Goal: Transaction & Acquisition: Purchase product/service

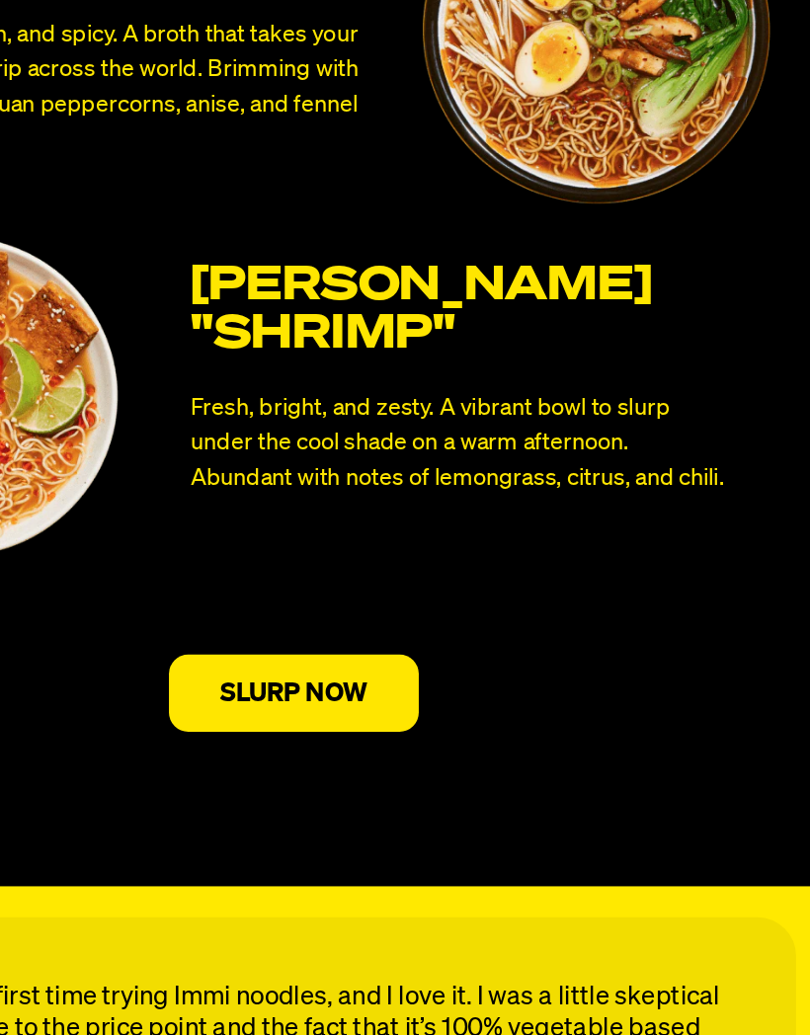
scroll to position [7934, 0]
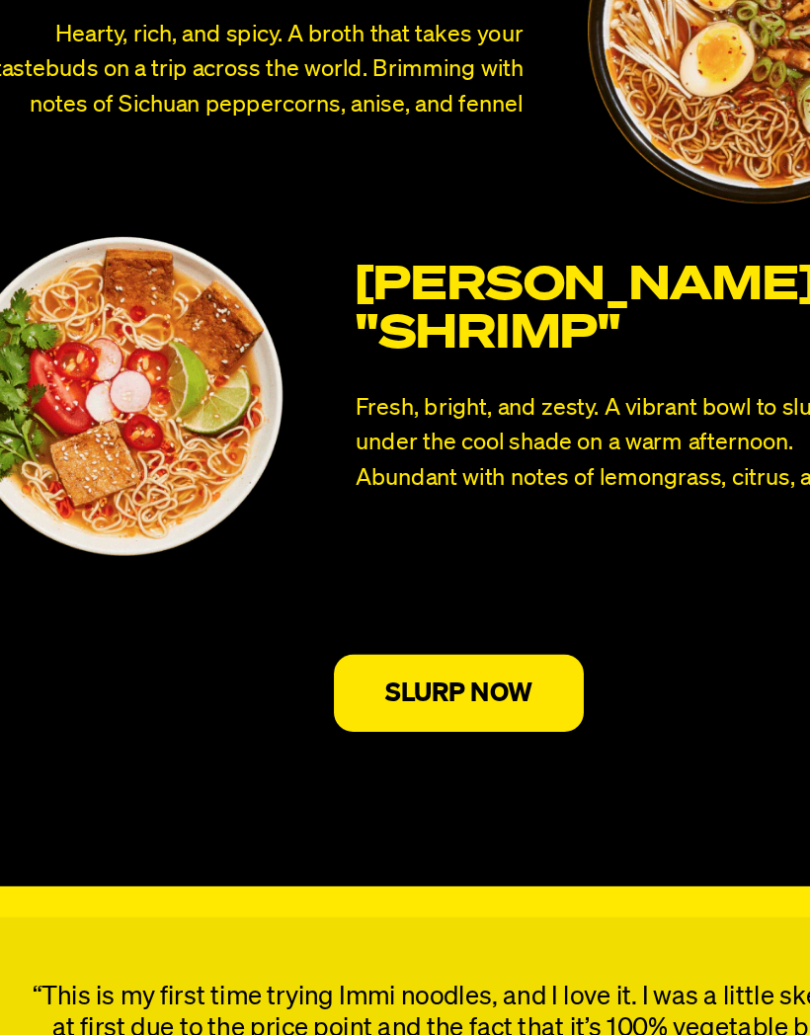
click at [365, 692] on p "SLURP NOW" at bounding box center [405, 702] width 113 height 20
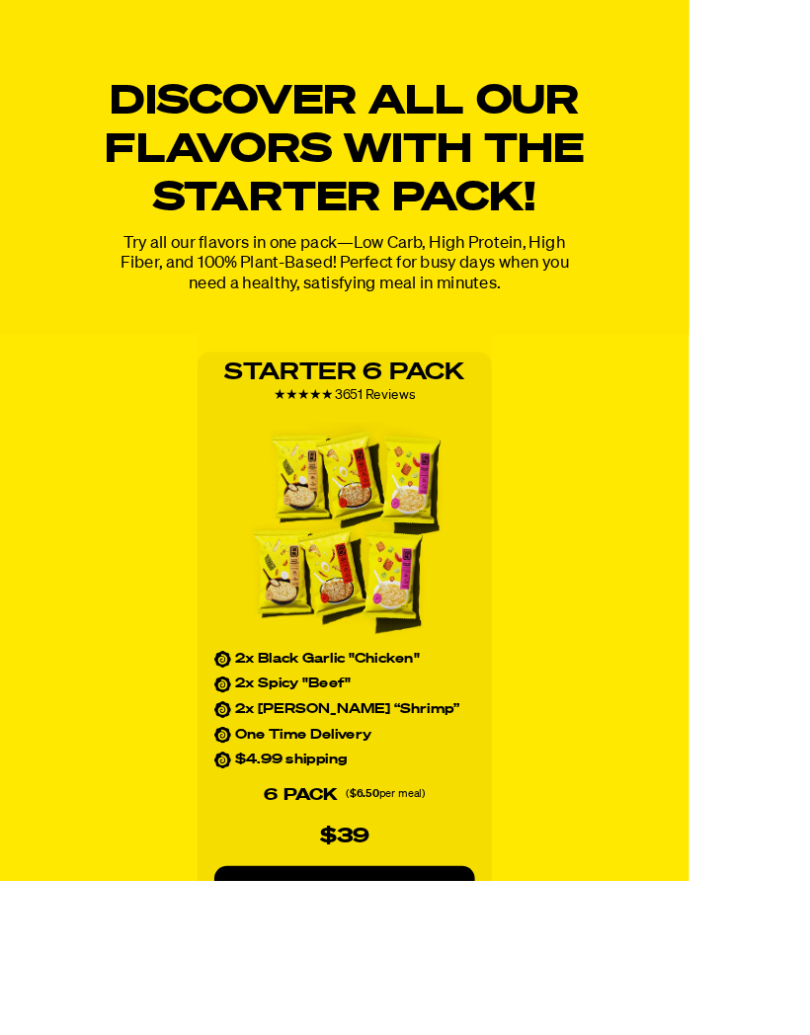
scroll to position [2478, 0]
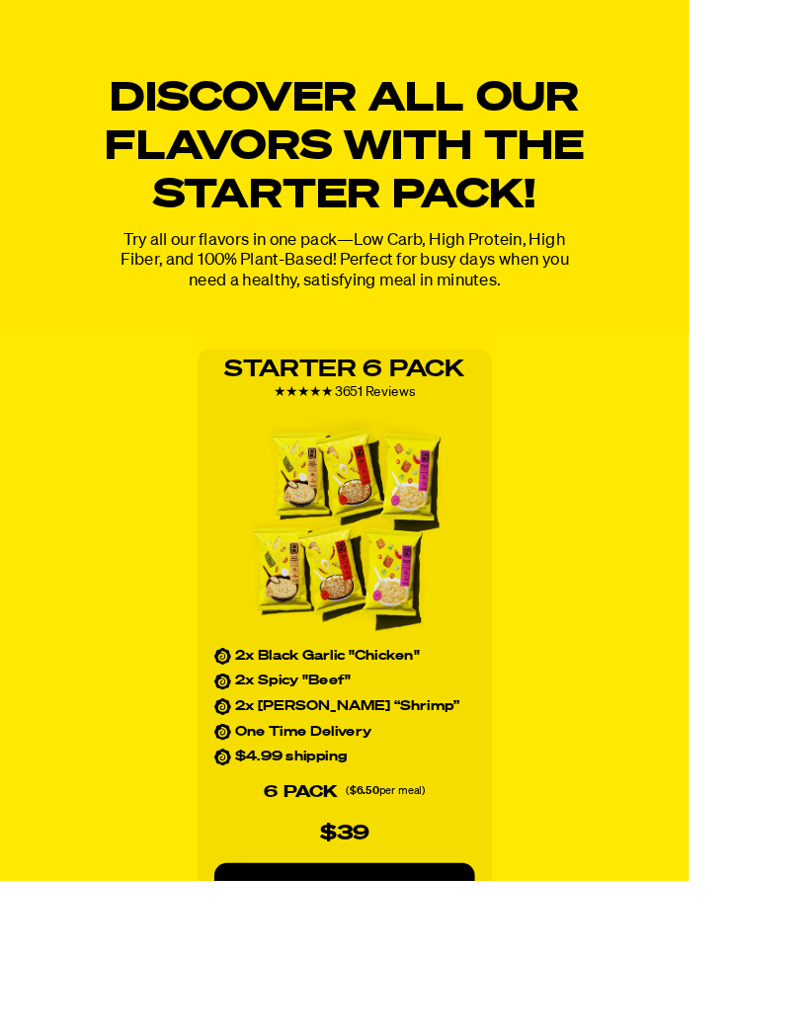
click at [447, 1034] on p "ADD TO CART" at bounding box center [404, 1044] width 227 height 20
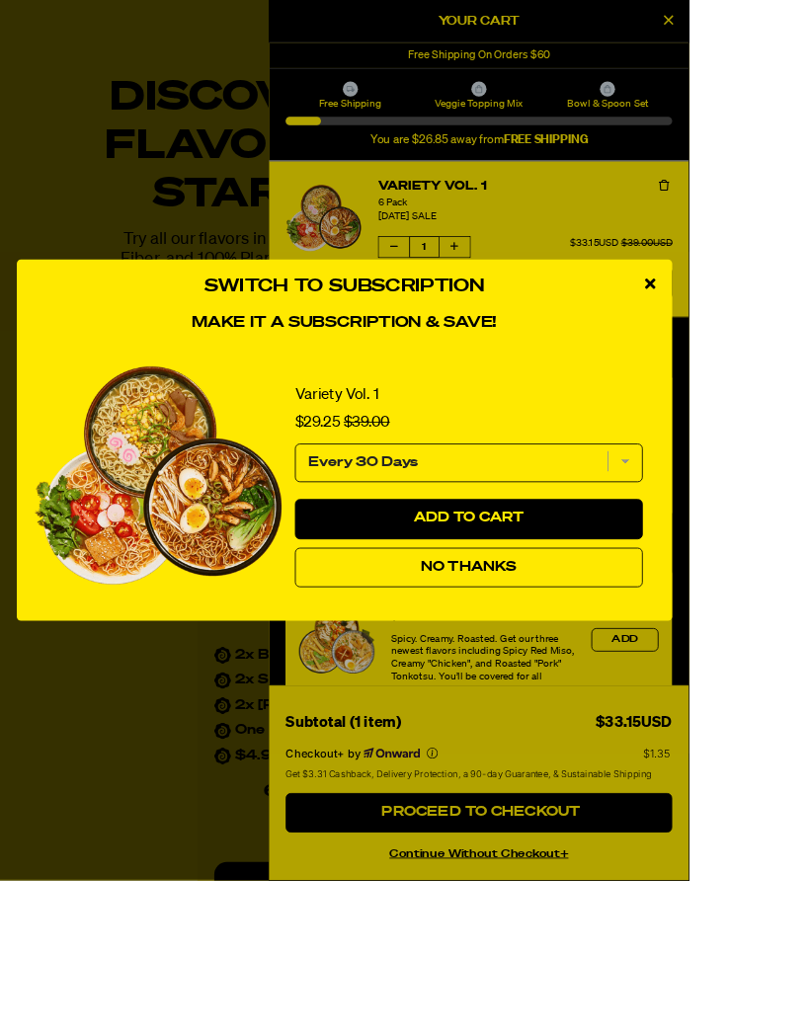
click at [607, 675] on span "No Thanks" at bounding box center [551, 667] width 114 height 16
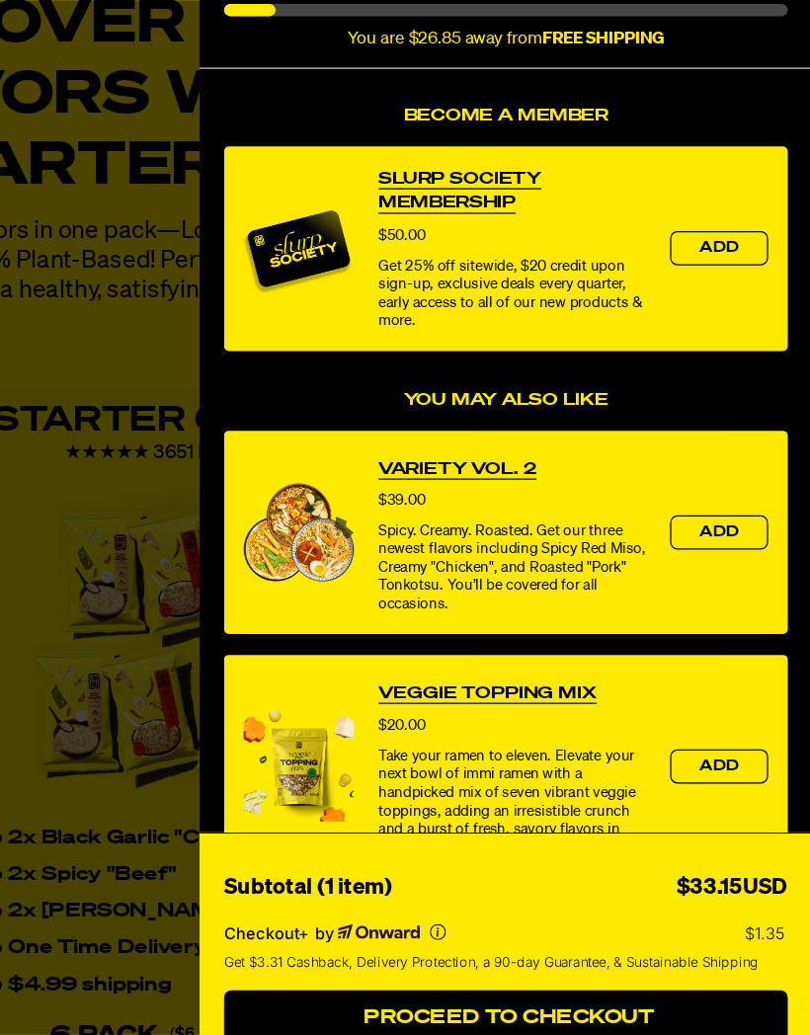
scroll to position [198, 0]
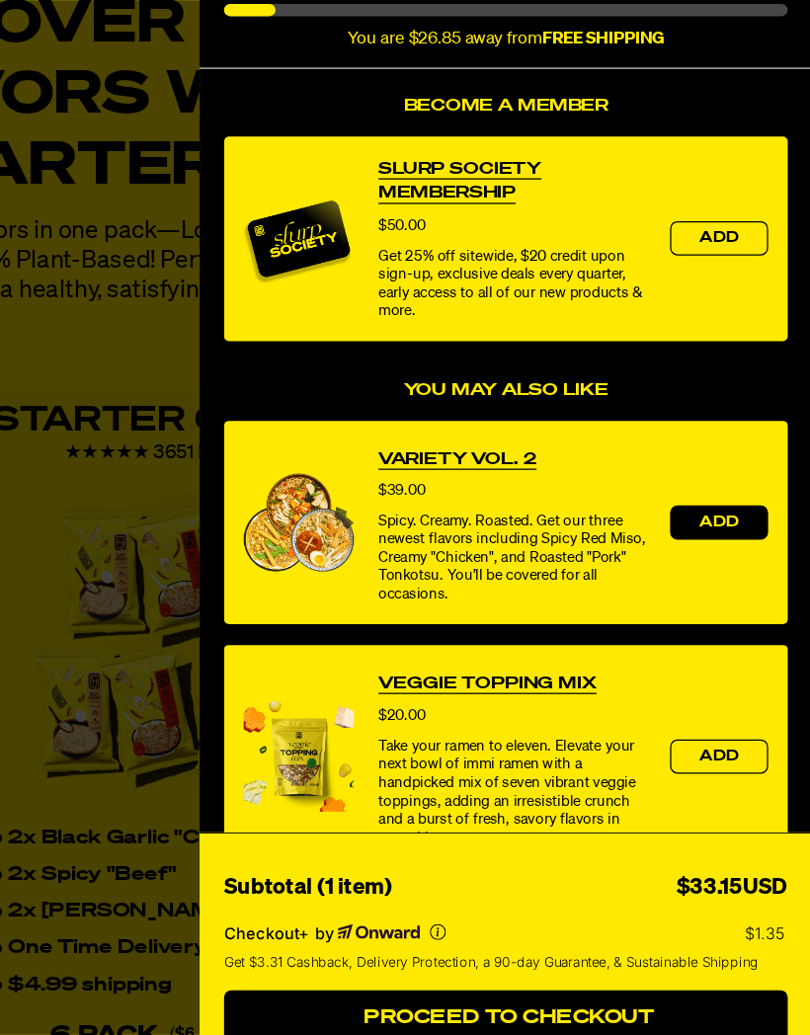
click at [719, 549] on span "Add" at bounding box center [735, 555] width 32 height 12
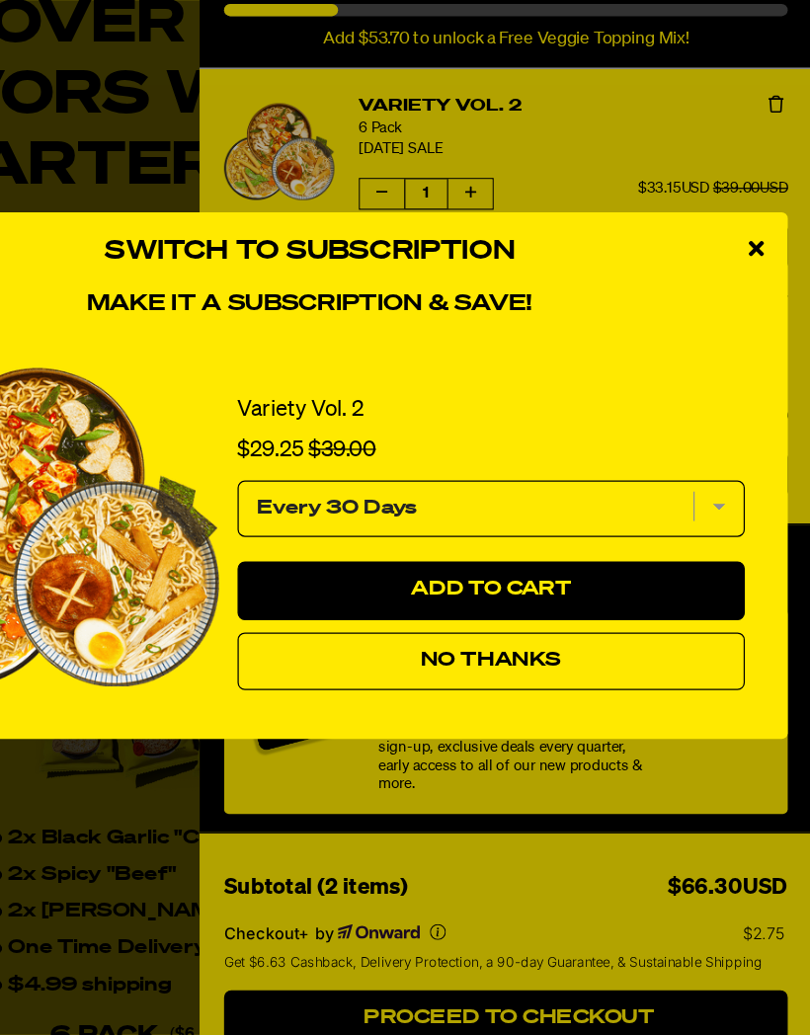
click at [494, 659] on span "No Thanks" at bounding box center [551, 667] width 114 height 16
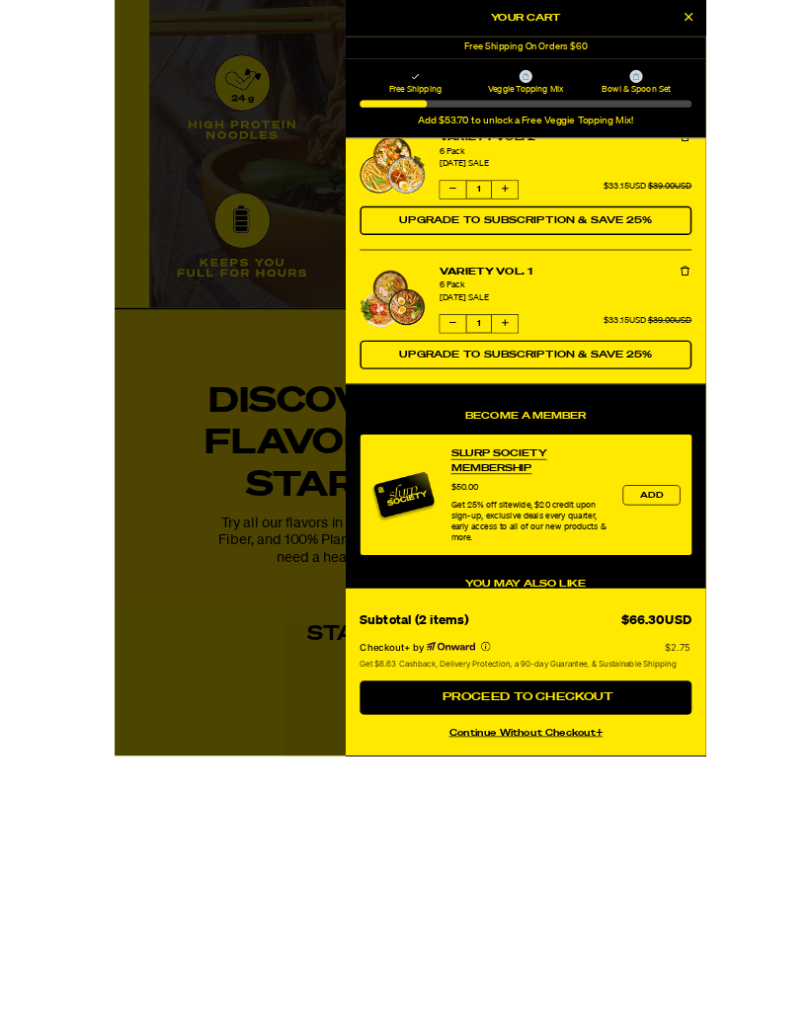
scroll to position [2256, 0]
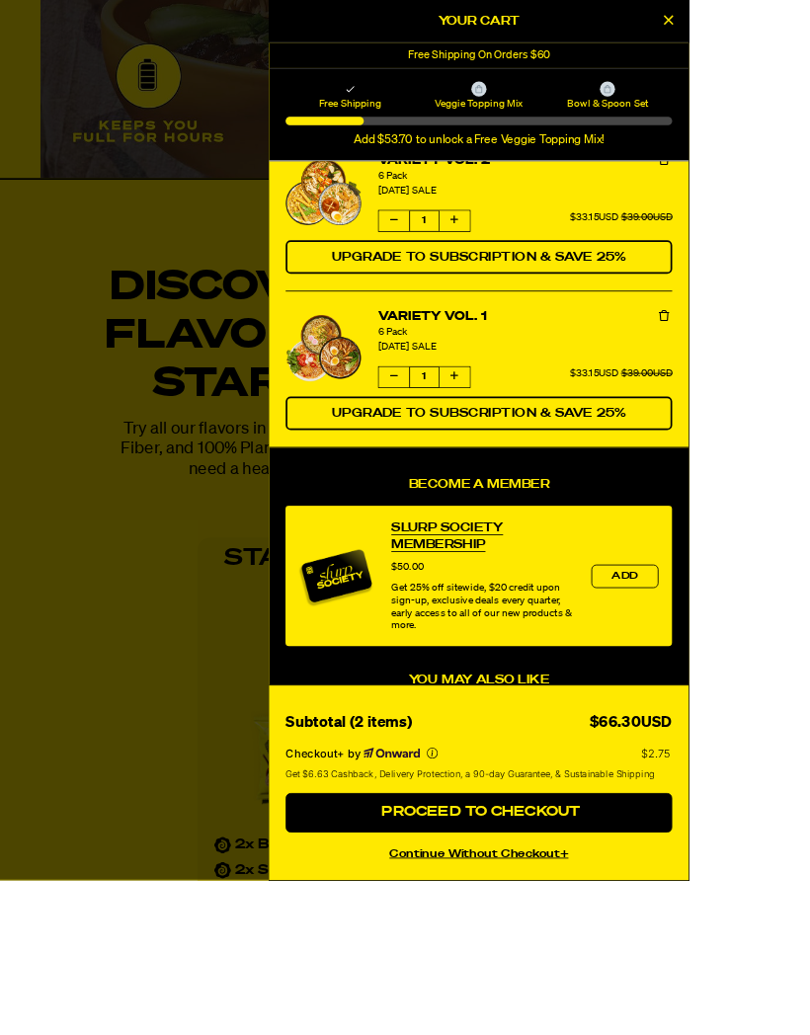
click at [515, 892] on icon "More info" at bounding box center [508, 885] width 13 height 13
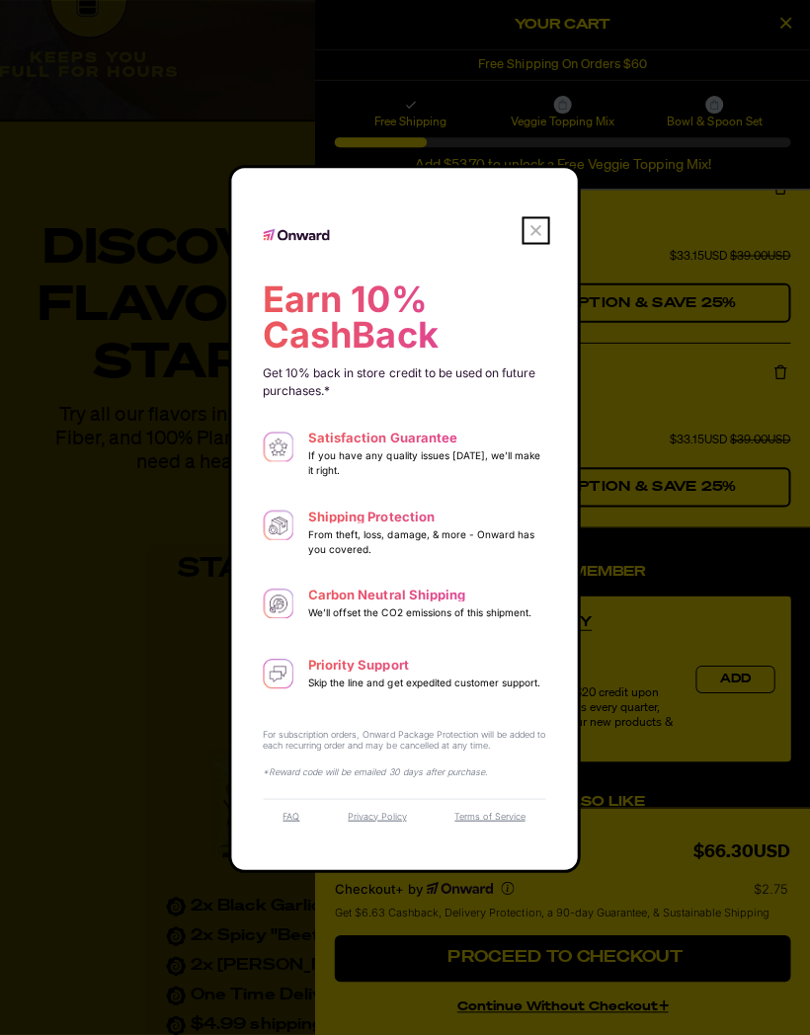
scroll to position [2379, 84]
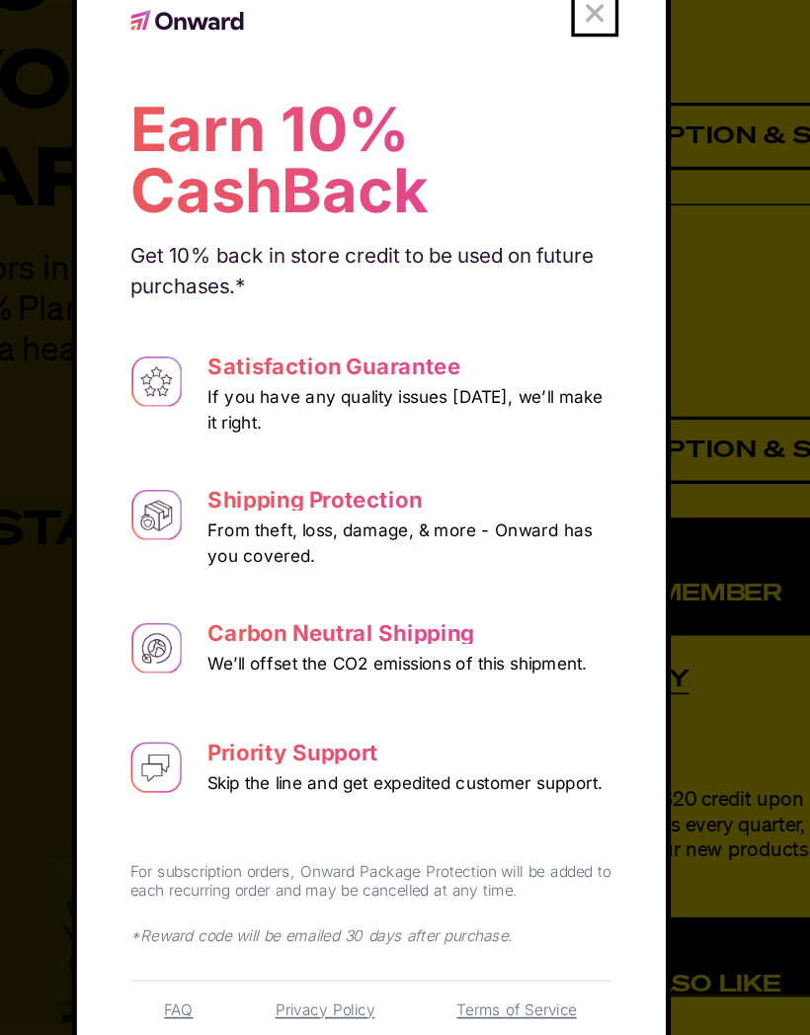
click at [441, 314] on dialog "Earn 10% CashBack Get 10% back in store credit to be used on future purchases.*…" at bounding box center [405, 517] width 351 height 704
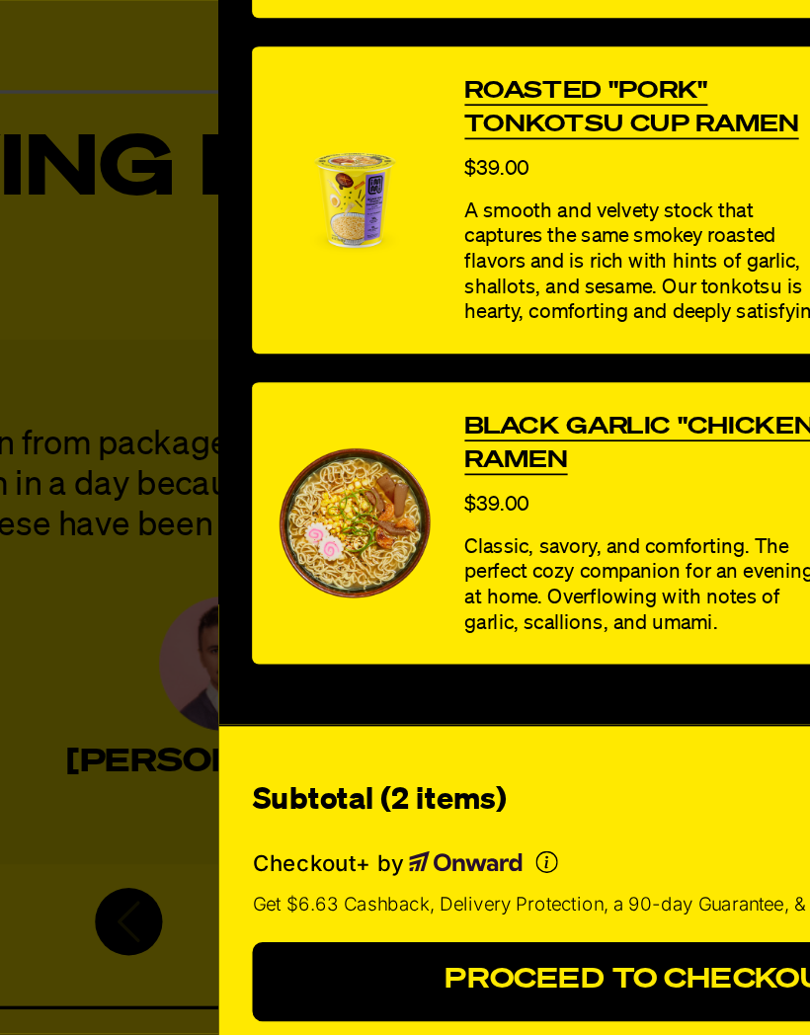
scroll to position [5059, 84]
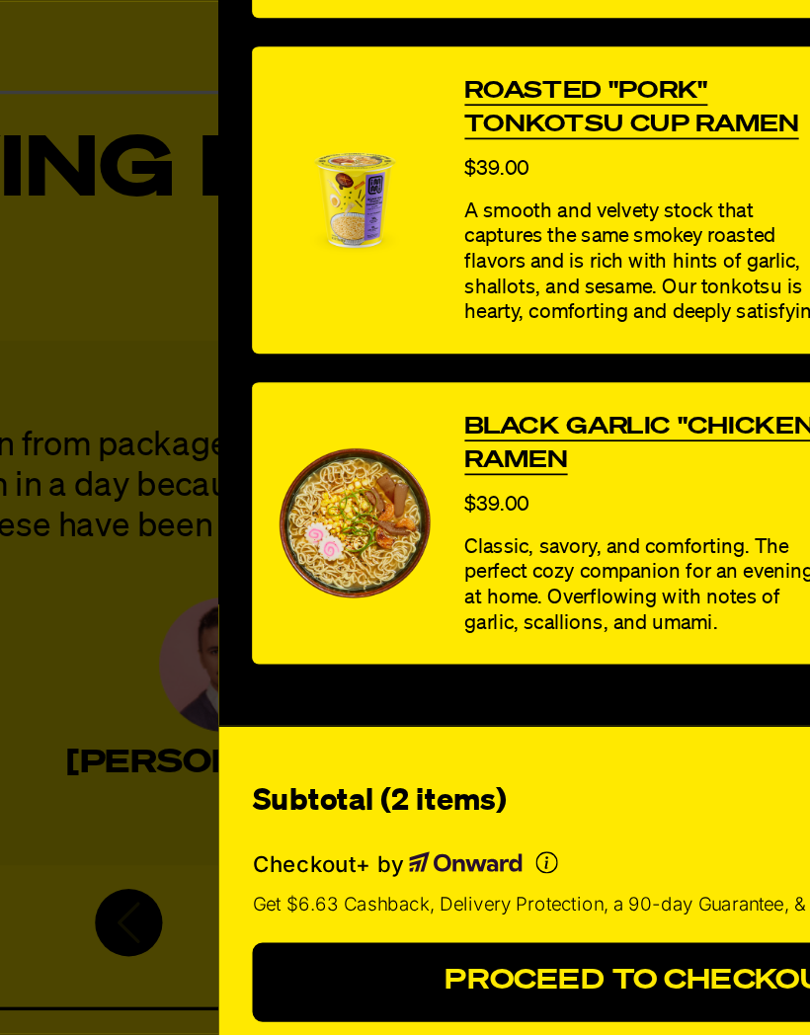
click at [405, 987] on button "continue without Checkout+" at bounding box center [563, 1001] width 454 height 29
